Goal: Find specific page/section: Find specific page/section

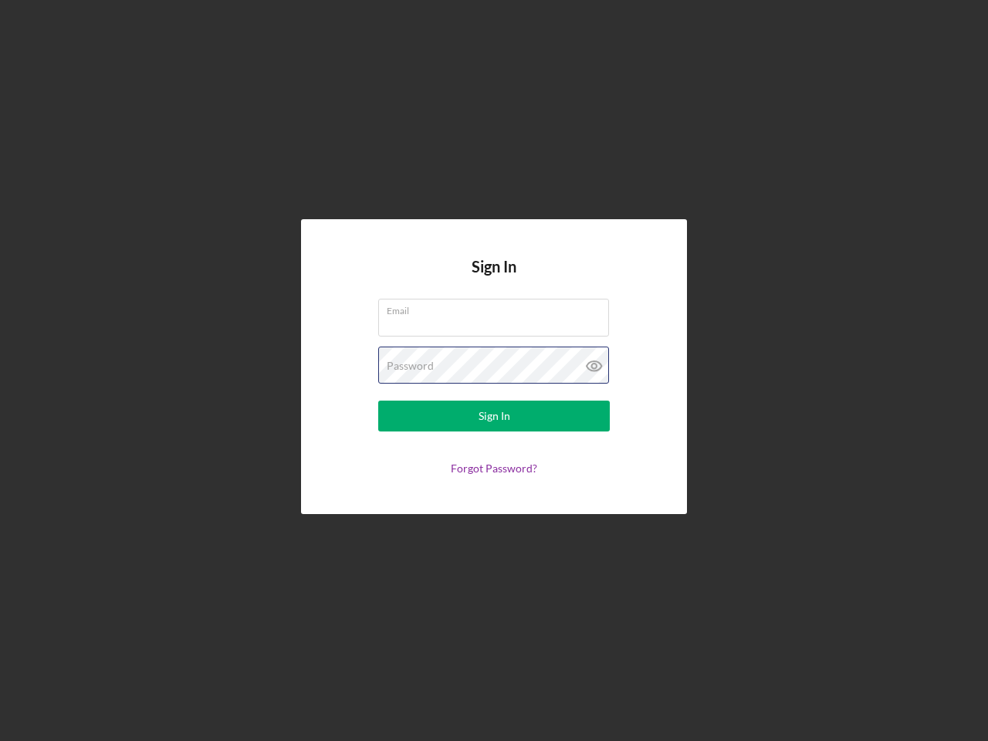
click at [494, 370] on div "Password" at bounding box center [493, 365] width 231 height 39
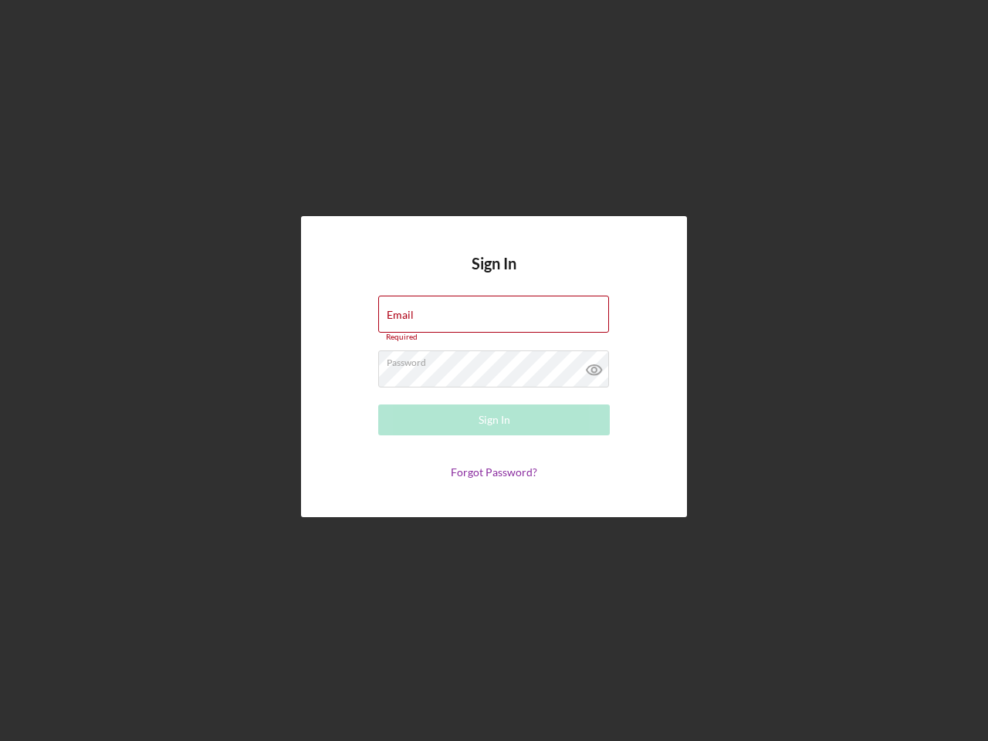
click at [594, 366] on icon at bounding box center [594, 369] width 39 height 39
